Goal: Entertainment & Leisure: Consume media (video, audio)

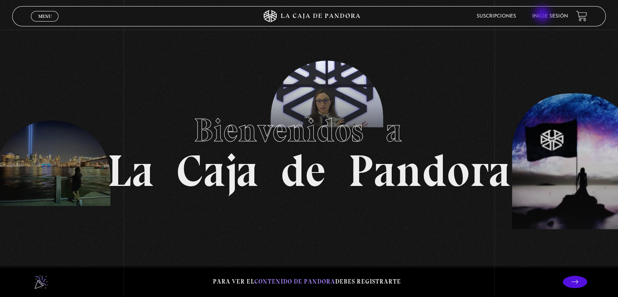
click at [544, 15] on link "Inicie sesión" at bounding box center [551, 16] width 36 height 5
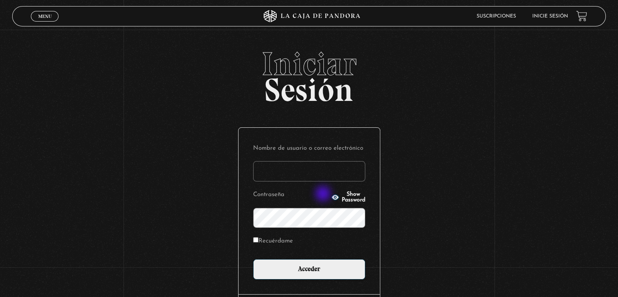
type input "valeaceved26@gmail.com"
click at [332, 194] on icon "button" at bounding box center [335, 196] width 7 height 5
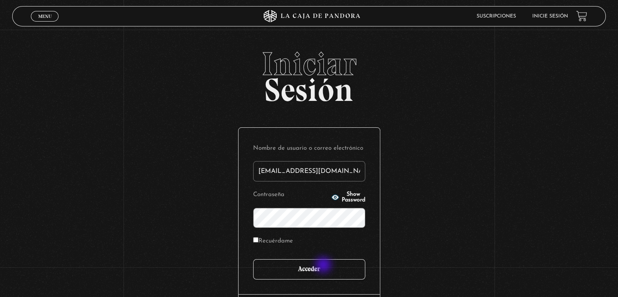
click at [324, 265] on input "Acceder" at bounding box center [309, 269] width 112 height 20
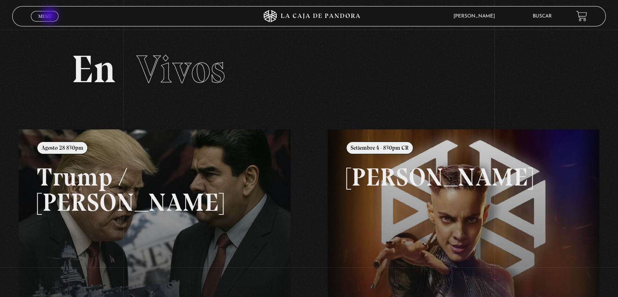
click at [50, 16] on span "Menu" at bounding box center [44, 16] width 13 height 5
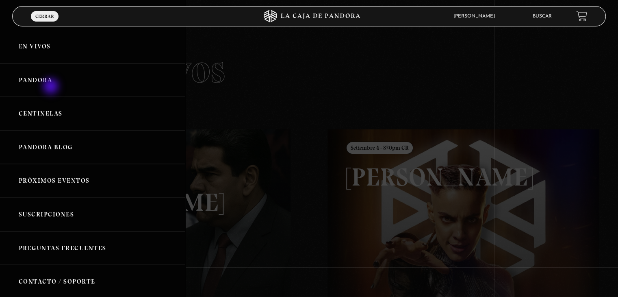
click at [52, 87] on link "Pandora" at bounding box center [92, 80] width 185 height 34
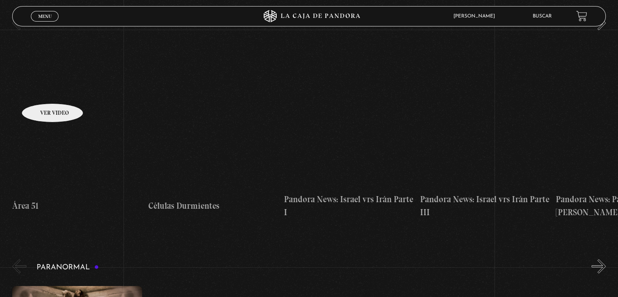
scroll to position [163, 0]
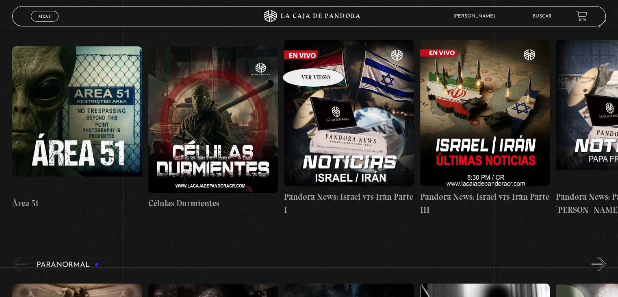
click at [301, 46] on figure at bounding box center [349, 113] width 130 height 146
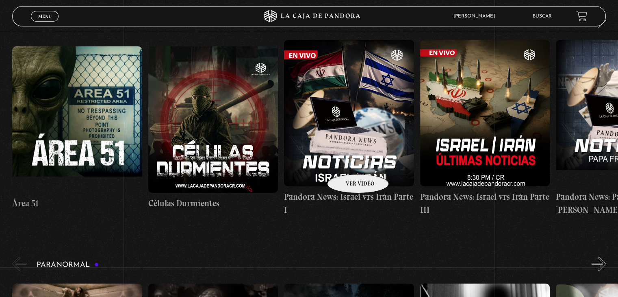
click at [348, 162] on figure at bounding box center [349, 113] width 130 height 146
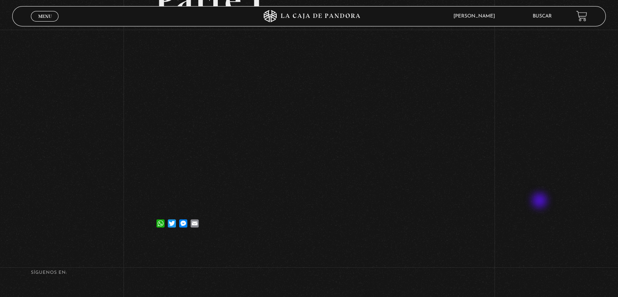
scroll to position [108, 0]
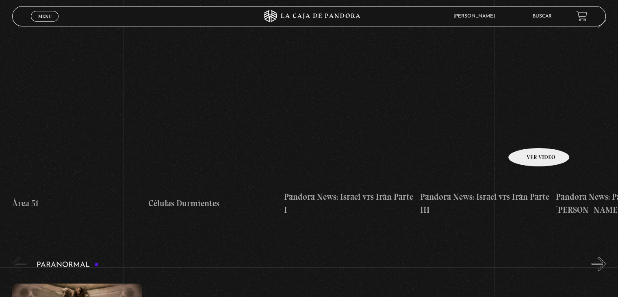
scroll to position [81, 0]
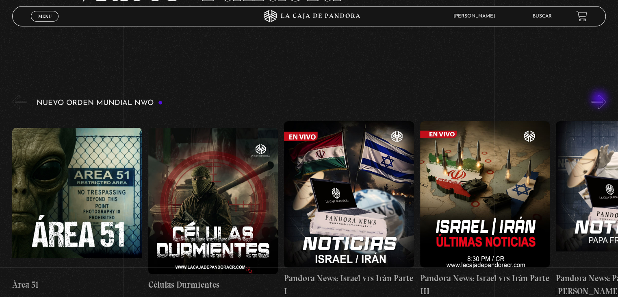
click at [600, 100] on button "»" at bounding box center [599, 102] width 14 height 14
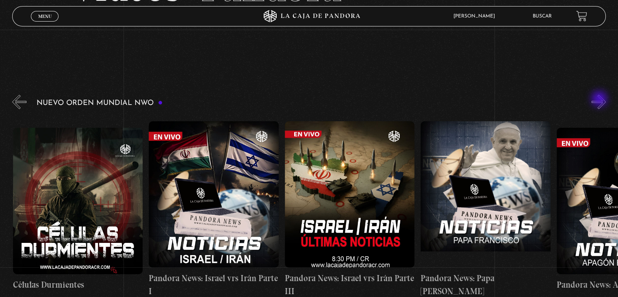
click at [600, 100] on button "»" at bounding box center [599, 102] width 14 height 14
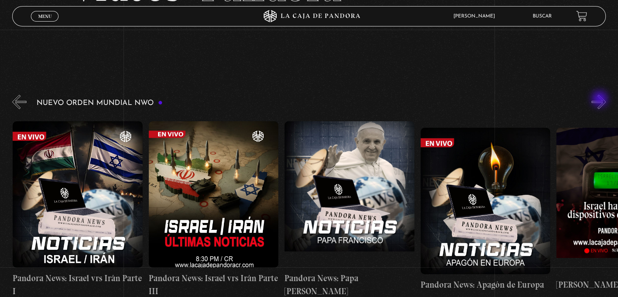
click at [601, 100] on button "»" at bounding box center [599, 102] width 14 height 14
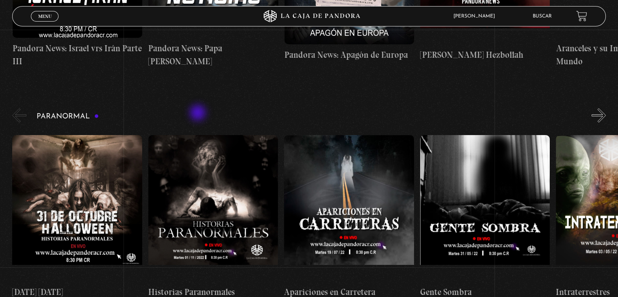
scroll to position [325, 0]
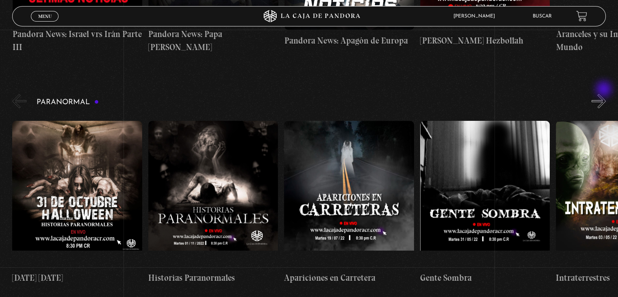
click at [605, 94] on button "»" at bounding box center [599, 101] width 14 height 14
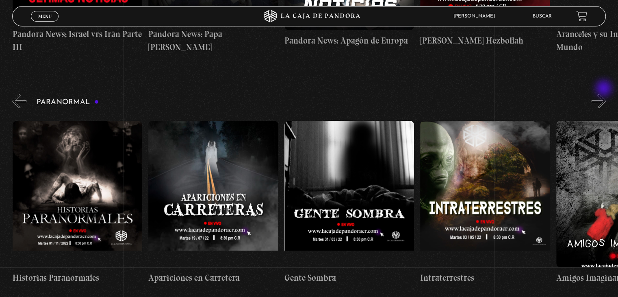
click at [605, 94] on button "»" at bounding box center [599, 101] width 14 height 14
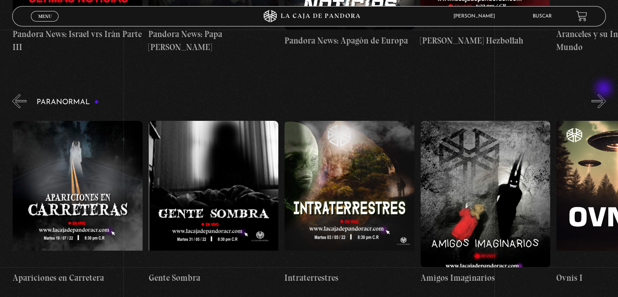
scroll to position [0, 272]
click at [605, 94] on button "»" at bounding box center [599, 101] width 14 height 14
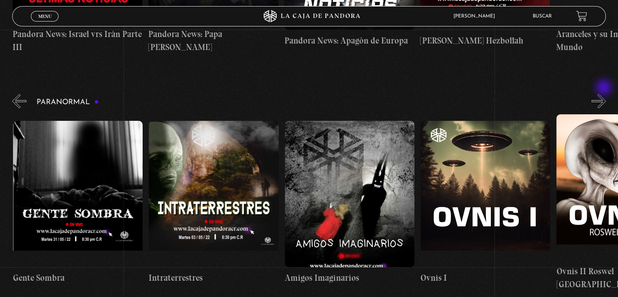
scroll to position [0, 408]
click at [605, 94] on button "»" at bounding box center [599, 101] width 14 height 14
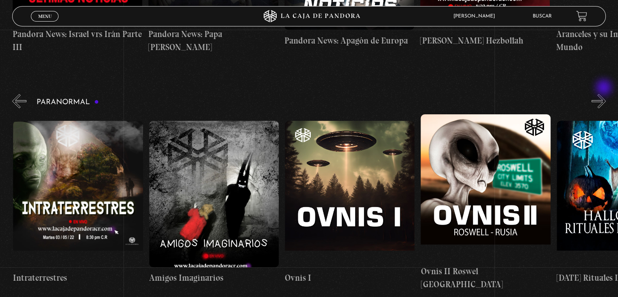
scroll to position [0, 544]
click at [605, 94] on button "»" at bounding box center [599, 101] width 14 height 14
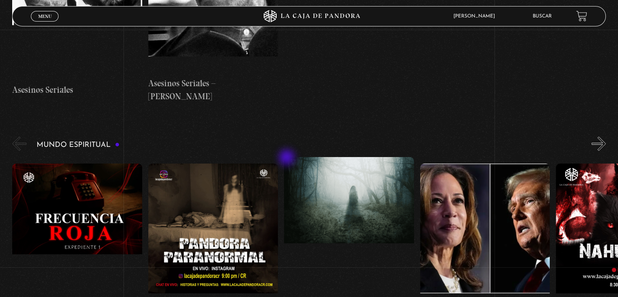
scroll to position [2358, 0]
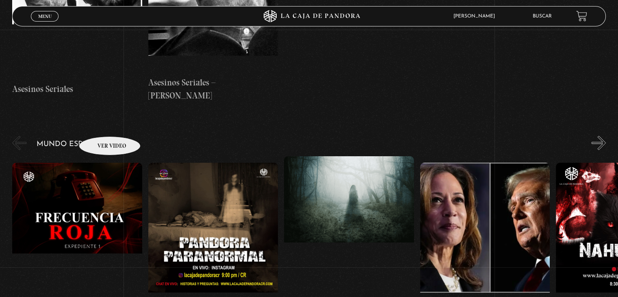
click at [100, 163] on figure at bounding box center [77, 236] width 130 height 146
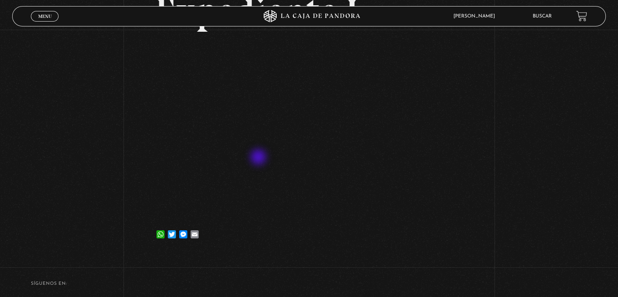
scroll to position [122, 0]
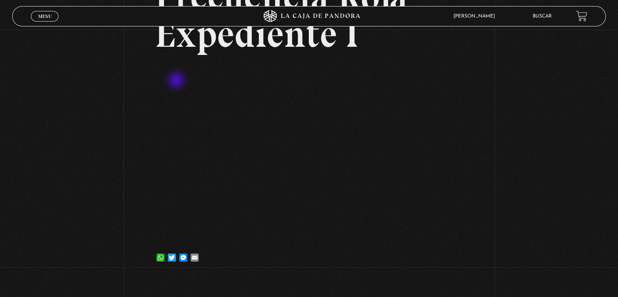
scroll to position [83, 0]
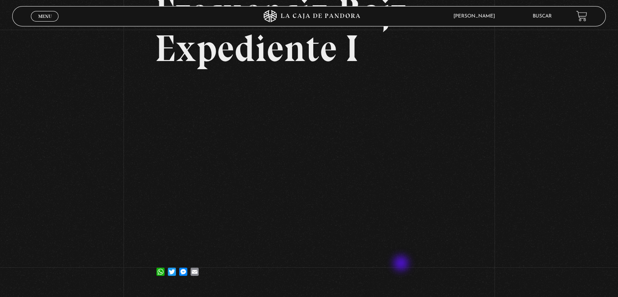
click at [402, 264] on div "WhatsApp Twitter Messenger Email" at bounding box center [309, 267] width 309 height 16
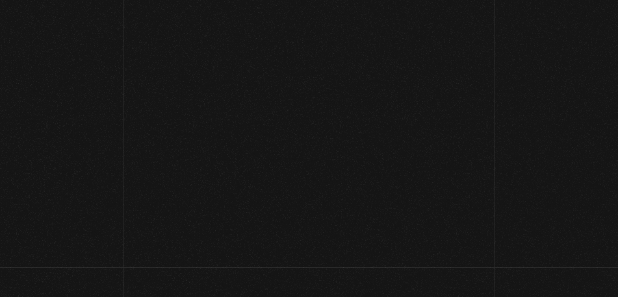
scroll to position [86, 0]
